Goal: Participate in discussion: Engage in conversation with other users on a specific topic

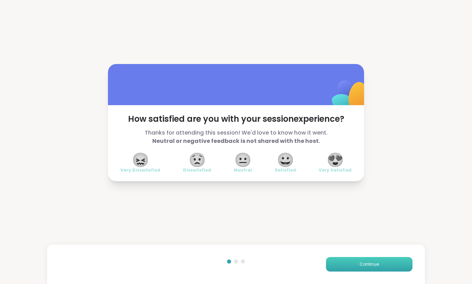
click at [369, 267] on span "Continue" at bounding box center [369, 264] width 19 height 6
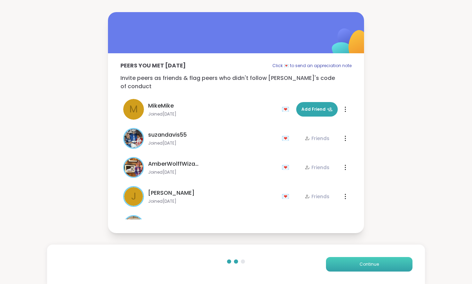
click at [369, 267] on span "Continue" at bounding box center [369, 264] width 19 height 6
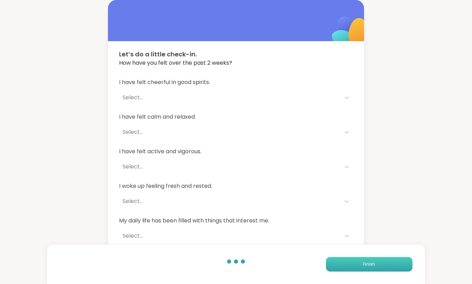
click at [369, 267] on span "Finish" at bounding box center [369, 264] width 12 height 6
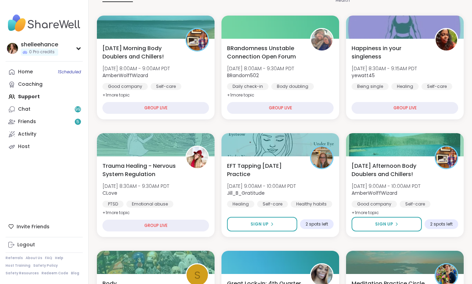
scroll to position [91, 0]
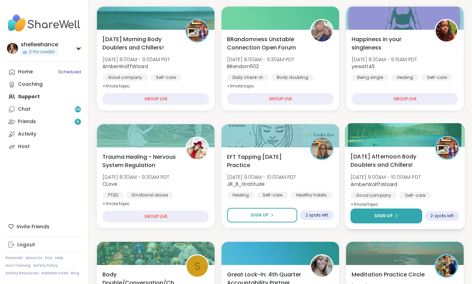
click at [371, 214] on button "Sign Up" at bounding box center [387, 216] width 72 height 15
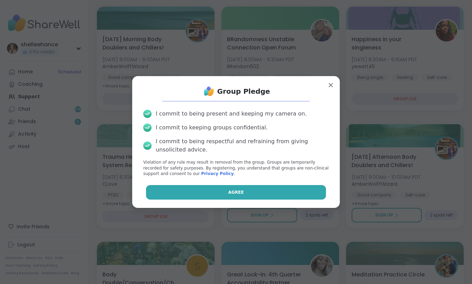
click at [191, 191] on button "Agree" at bounding box center [236, 192] width 180 height 15
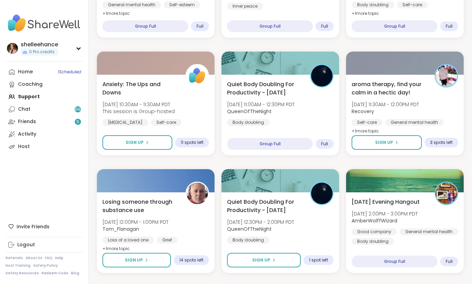
scroll to position [559, 0]
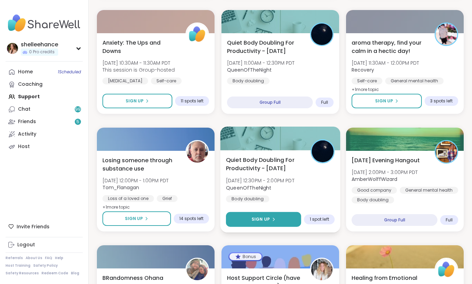
click at [237, 220] on button "Sign Up" at bounding box center [263, 219] width 75 height 15
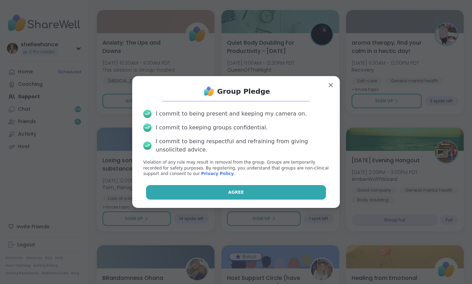
click at [191, 192] on button "Agree" at bounding box center [236, 192] width 180 height 15
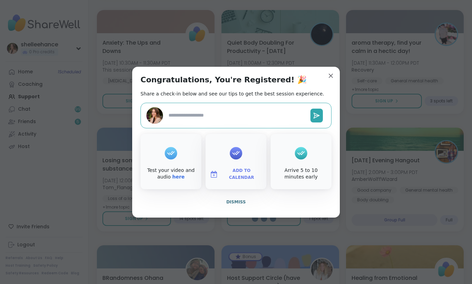
type textarea "*"
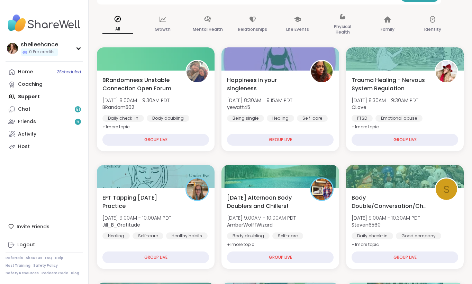
scroll to position [84, 0]
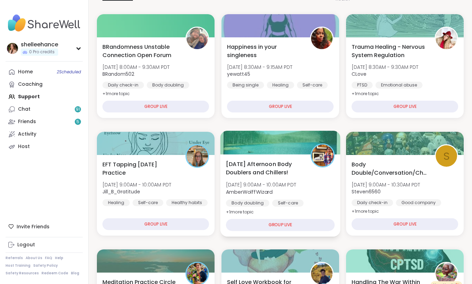
click at [317, 209] on div "[DATE] Afternoon Body Doublers and Chillers! [DATE] 9:00AM - 10:00AM PDT AmberW…" at bounding box center [281, 195] width 120 height 82
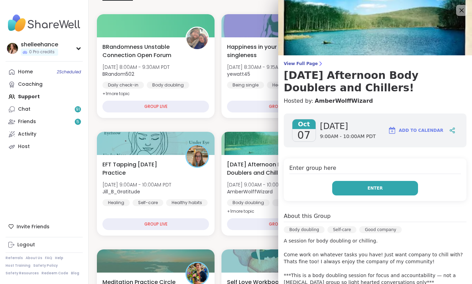
click at [345, 186] on button "Enter" at bounding box center [375, 188] width 86 height 15
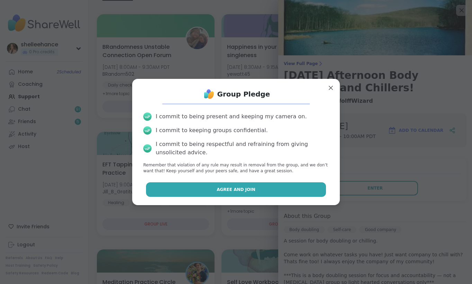
click at [201, 185] on button "Agree and Join" at bounding box center [236, 189] width 180 height 15
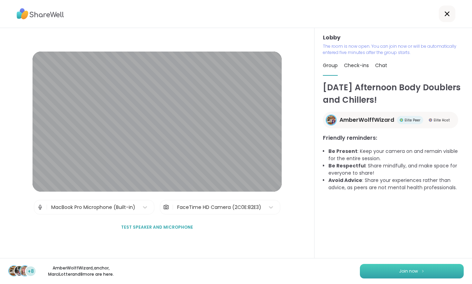
click at [406, 276] on button "Join now" at bounding box center [412, 271] width 104 height 15
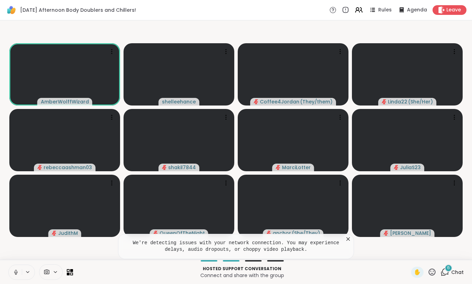
click at [11, 275] on button at bounding box center [15, 272] width 13 height 15
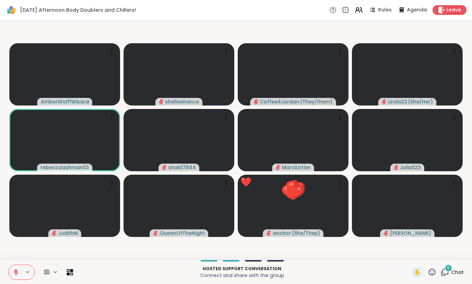
click at [461, 271] on span "Chat" at bounding box center [458, 272] width 12 height 7
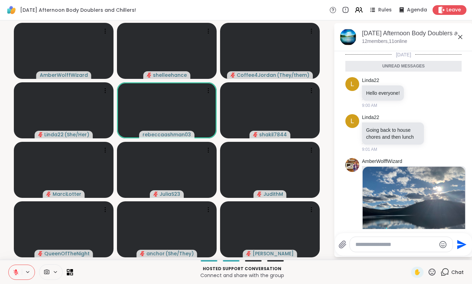
click at [459, 38] on icon at bounding box center [460, 37] width 4 height 4
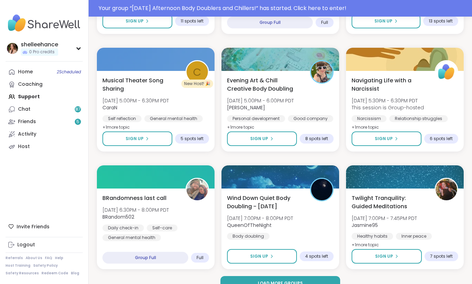
scroll to position [1258, 0]
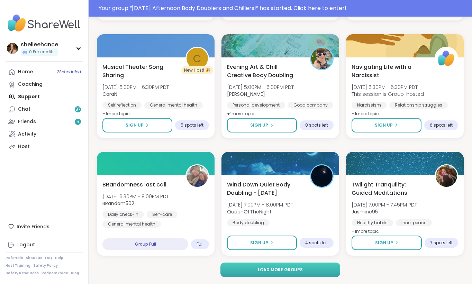
click at [331, 267] on button "Load more groups" at bounding box center [280, 270] width 119 height 15
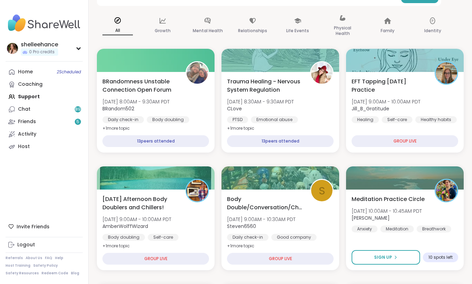
scroll to position [171, 0]
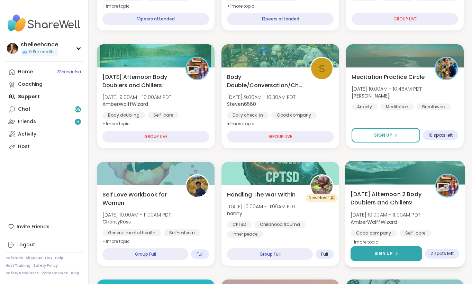
click at [367, 255] on button "Sign Up" at bounding box center [387, 254] width 72 height 15
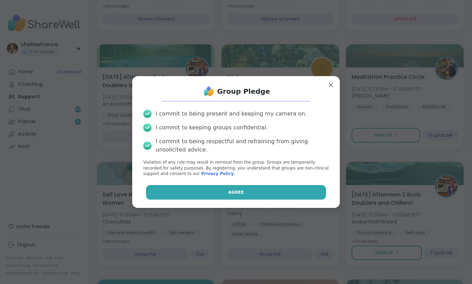
click at [214, 191] on button "Agree" at bounding box center [236, 192] width 180 height 15
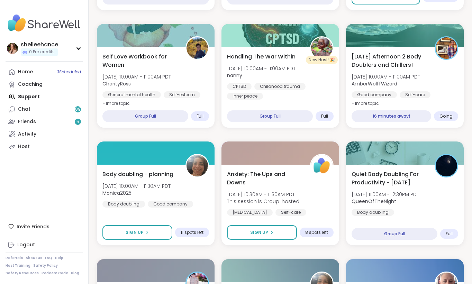
scroll to position [361, 0]
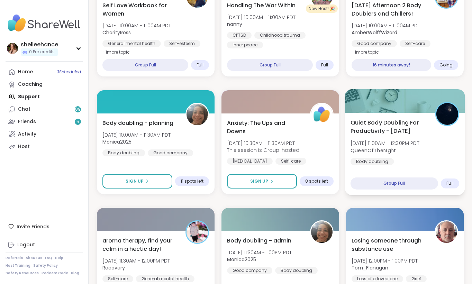
click at [436, 158] on div "Quiet Body Doubling For Productivity - Tuesday Tue, Oct 07 | 11:00AM - 12:30PM …" at bounding box center [405, 141] width 109 height 47
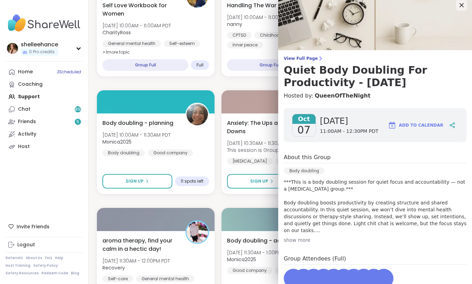
click at [436, 159] on div "About this Group" at bounding box center [375, 158] width 183 height 10
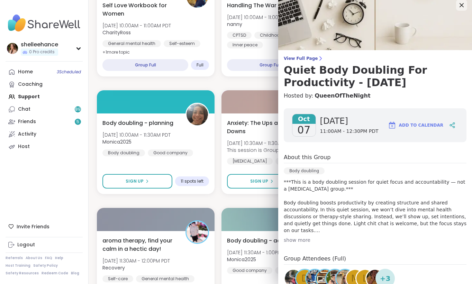
scroll to position [27, 0]
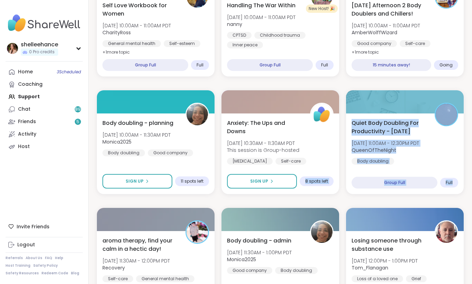
drag, startPoint x: 256, startPoint y: 200, endPoint x: 444, endPoint y: 200, distance: 187.7
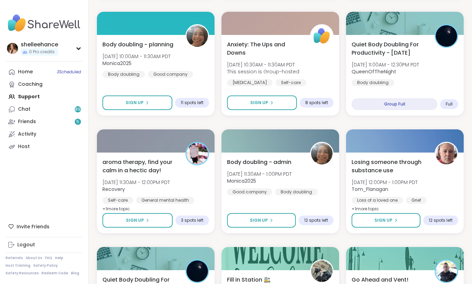
scroll to position [452, 0]
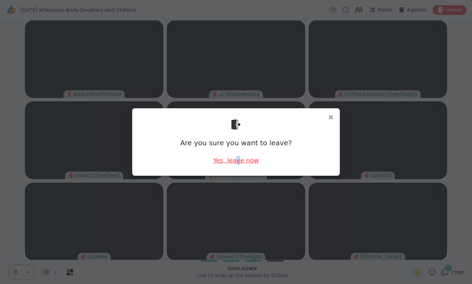
click at [239, 161] on div "Yes, leave now" at bounding box center [236, 160] width 46 height 9
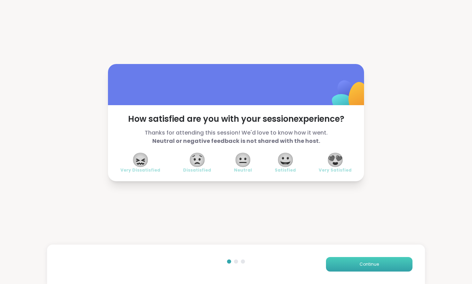
click at [371, 268] on button "Continue" at bounding box center [369, 264] width 87 height 15
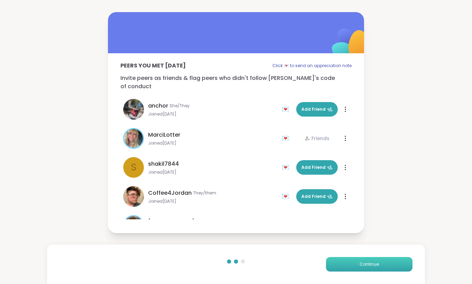
click at [371, 268] on button "Continue" at bounding box center [369, 264] width 87 height 15
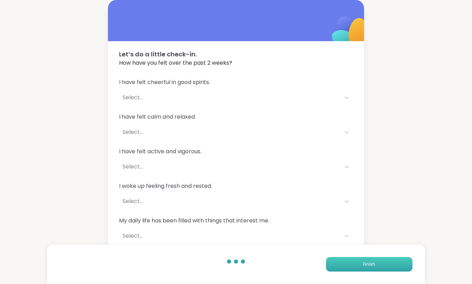
click at [371, 268] on button "Finish" at bounding box center [369, 264] width 87 height 15
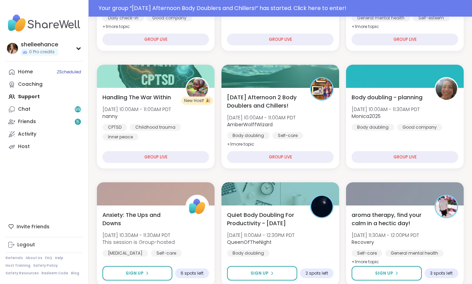
scroll to position [171, 0]
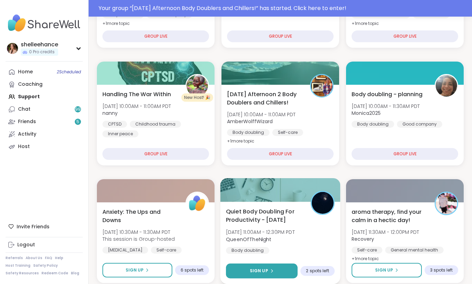
click at [241, 274] on button "Sign Up" at bounding box center [262, 271] width 72 height 15
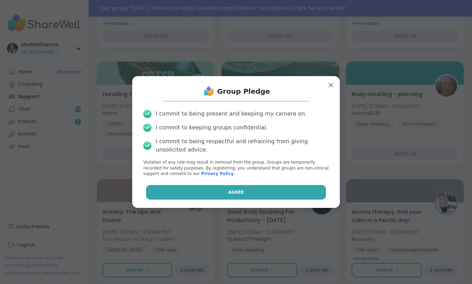
click at [201, 191] on button "Agree" at bounding box center [236, 192] width 180 height 15
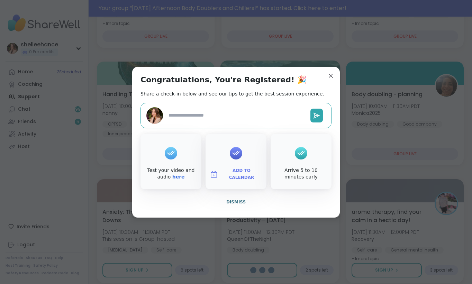
click at [281, 74] on div "Congratulations, You're Registered! 🎉 Share a check-in below and see our tips t…" at bounding box center [236, 142] width 208 height 151
type textarea "*"
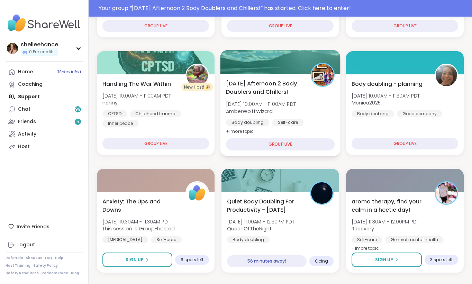
scroll to position [258, 0]
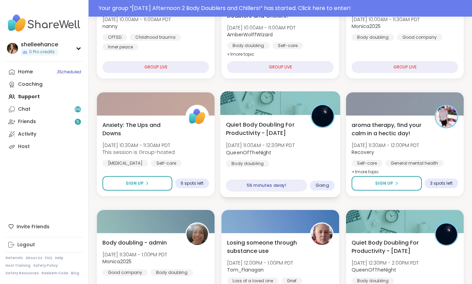
click at [313, 169] on div "Quiet Body Doubling For Productivity - Tuesday Tue, Oct 07 | 11:00AM - 12:30PM …" at bounding box center [281, 156] width 120 height 82
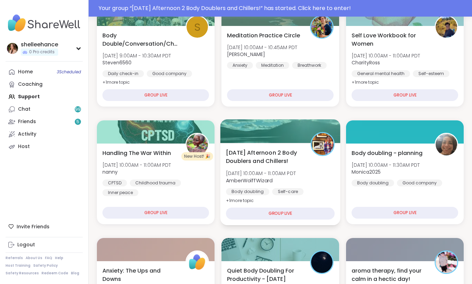
scroll to position [156, 0]
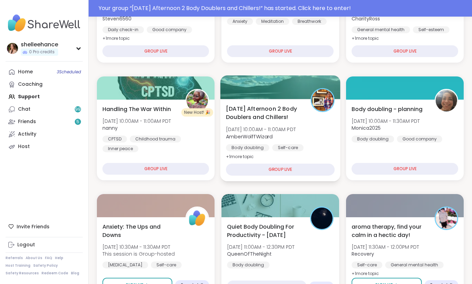
click at [319, 152] on div "Body doubling Self-care Good company" at bounding box center [280, 152] width 109 height 17
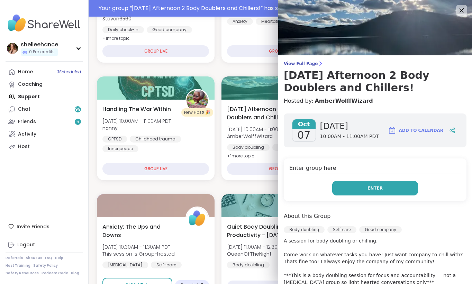
click at [353, 189] on button "Enter" at bounding box center [375, 188] width 86 height 15
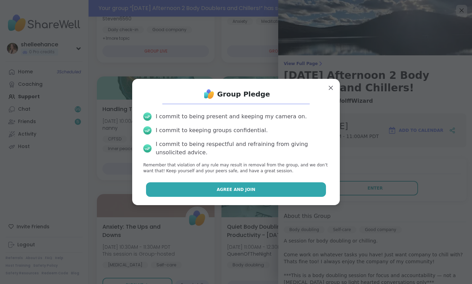
click at [204, 185] on button "Agree and Join" at bounding box center [236, 189] width 180 height 15
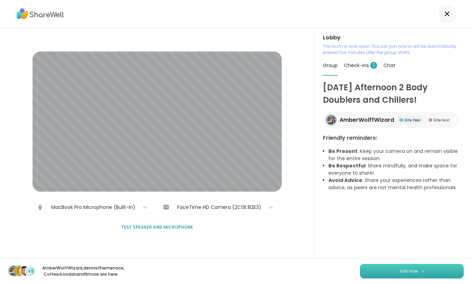
click at [406, 275] on button "Join now" at bounding box center [412, 271] width 104 height 15
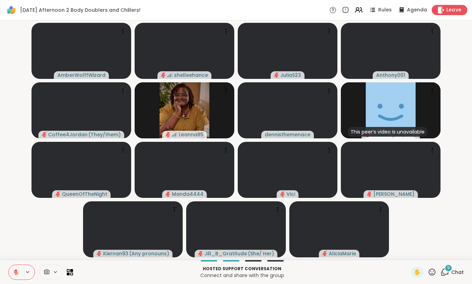
click at [457, 13] on span "Leave" at bounding box center [454, 10] width 15 height 7
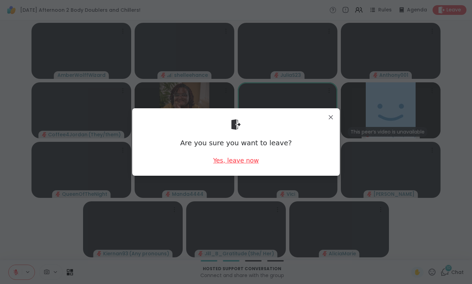
click at [239, 163] on div "Yes, leave now" at bounding box center [236, 160] width 46 height 9
